Goal: Check status

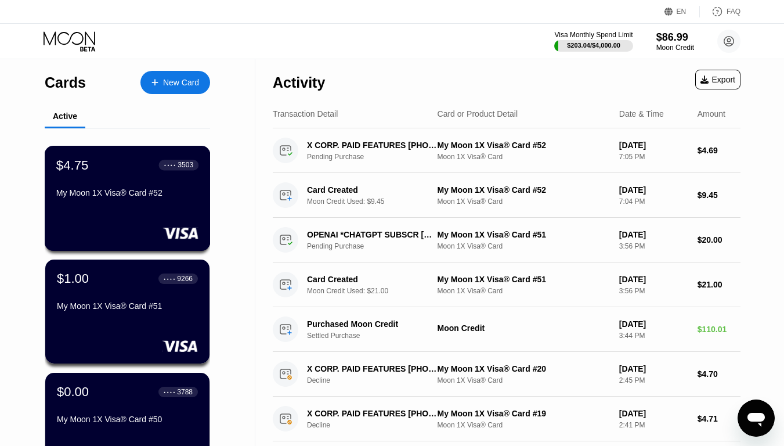
click at [118, 202] on div "My Moon 1X Visa® Card #52" at bounding box center [127, 195] width 142 height 14
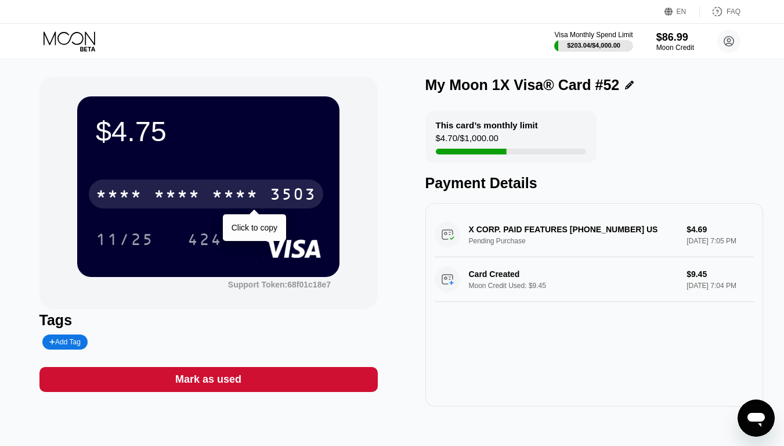
click at [246, 196] on div "* * * *" at bounding box center [235, 195] width 46 height 19
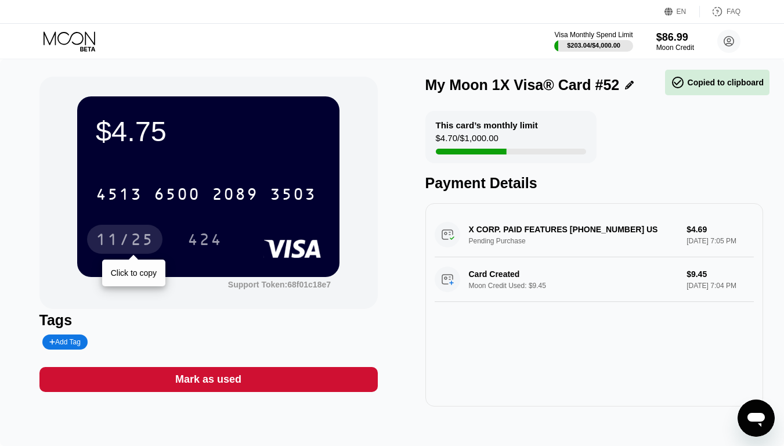
drag, startPoint x: 106, startPoint y: 238, endPoint x: 222, endPoint y: 236, distance: 116.1
click at [106, 238] on div "11/25" at bounding box center [125, 241] width 58 height 19
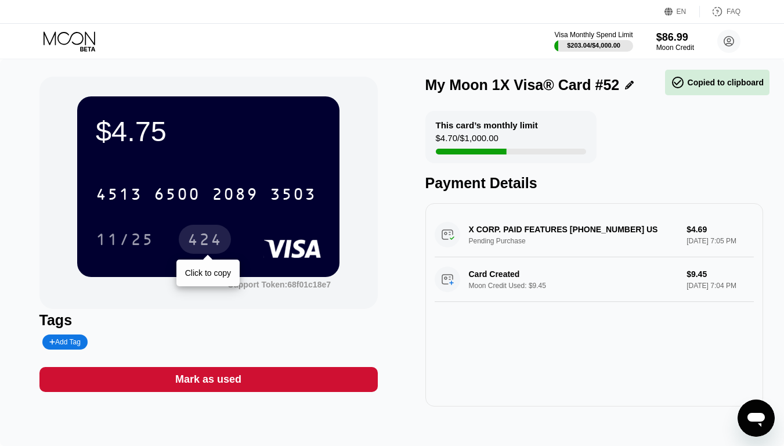
click at [184, 232] on div "424" at bounding box center [205, 239] width 52 height 29
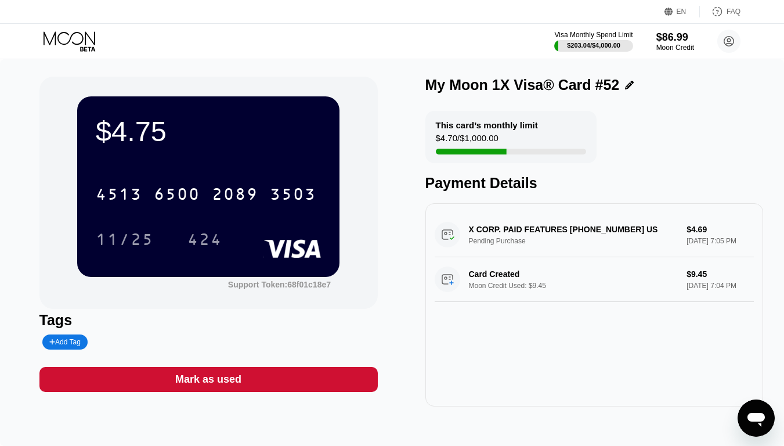
drag, startPoint x: 100, startPoint y: 50, endPoint x: 95, endPoint y: 46, distance: 6.2
